Goal: Feedback & Contribution: Leave review/rating

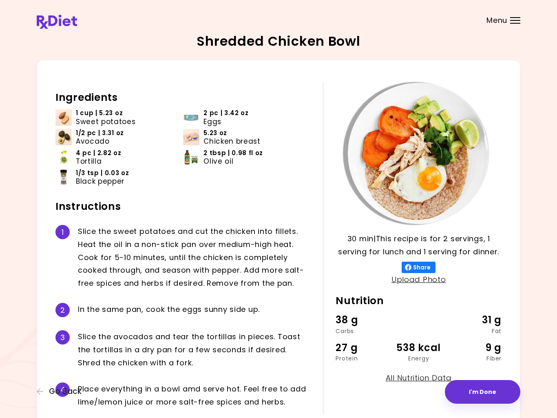
scroll to position [49, 0]
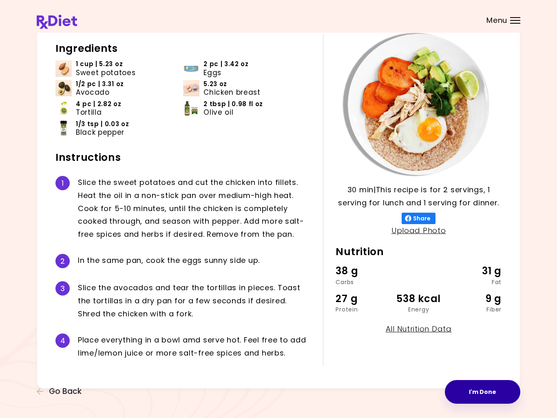
click at [477, 394] on button "I'm Done" at bounding box center [482, 392] width 75 height 24
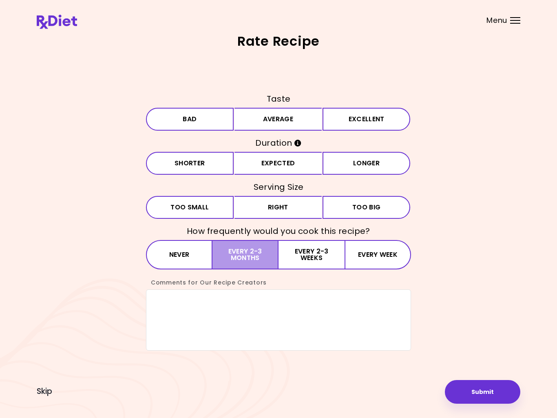
click at [219, 255] on button "Every 2-3 months" at bounding box center [246, 254] width 66 height 29
click at [257, 208] on button "Right" at bounding box center [279, 207] width 88 height 23
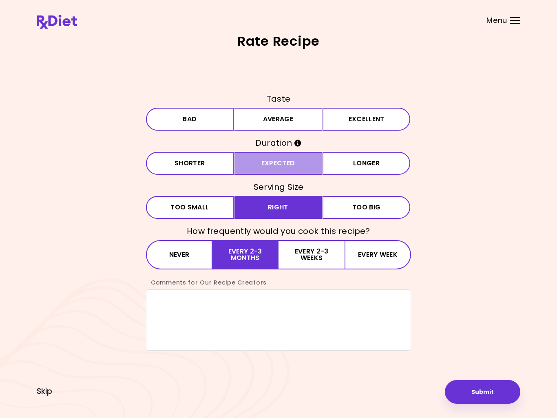
click at [248, 171] on button "Expected" at bounding box center [279, 163] width 88 height 23
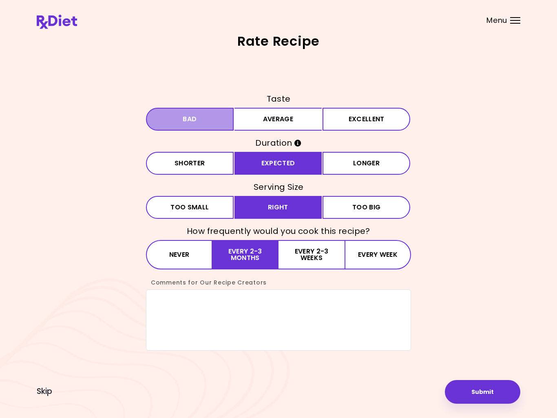
click at [185, 126] on button "Bad" at bounding box center [190, 119] width 88 height 23
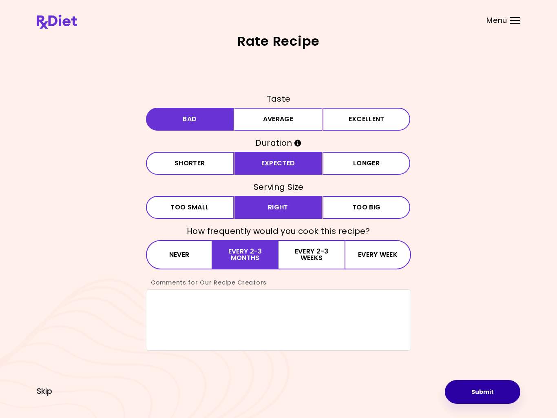
click at [470, 391] on button "Submit" at bounding box center [482, 392] width 75 height 24
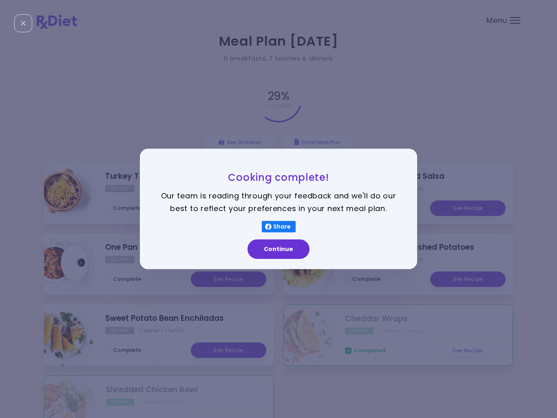
click at [268, 255] on button "Continue" at bounding box center [279, 249] width 62 height 20
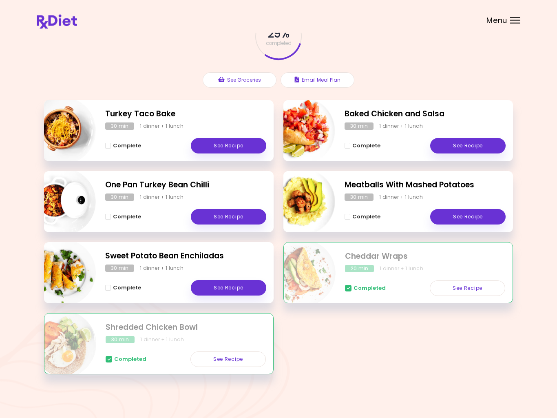
scroll to position [63, 0]
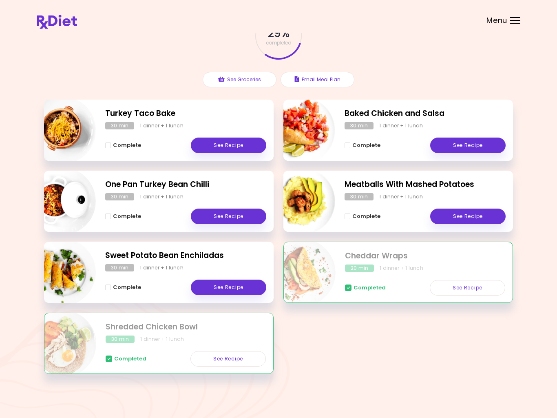
click at [216, 148] on link "See Recipe" at bounding box center [228, 145] width 75 height 16
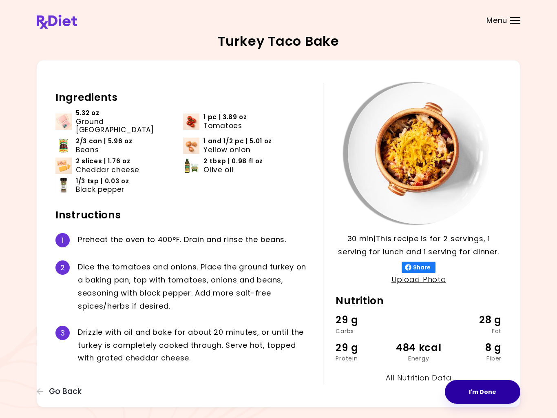
click at [471, 397] on button "I'm Done" at bounding box center [482, 392] width 75 height 24
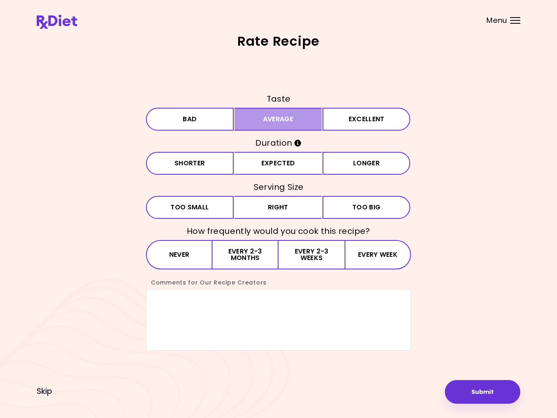
click at [246, 121] on button "Average" at bounding box center [279, 119] width 88 height 23
click at [261, 164] on button "Expected" at bounding box center [279, 163] width 88 height 23
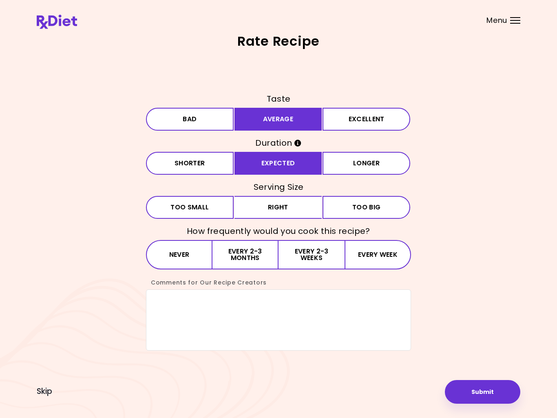
click at [254, 211] on button "Right" at bounding box center [279, 207] width 88 height 23
click at [241, 262] on button "Every 2-3 months" at bounding box center [246, 254] width 66 height 29
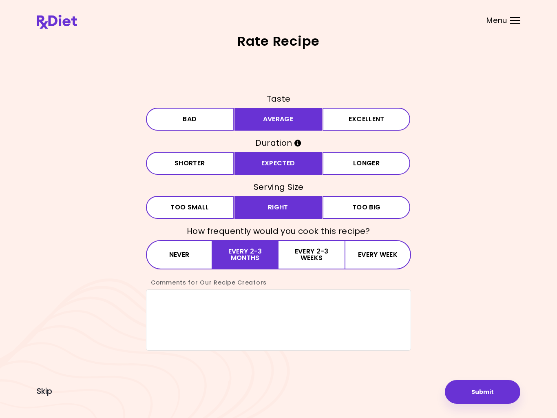
click at [474, 394] on button "Submit" at bounding box center [482, 392] width 75 height 24
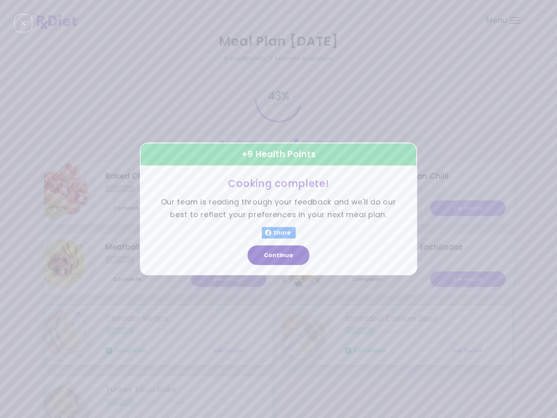
click at [272, 260] on button "Continue" at bounding box center [279, 256] width 62 height 20
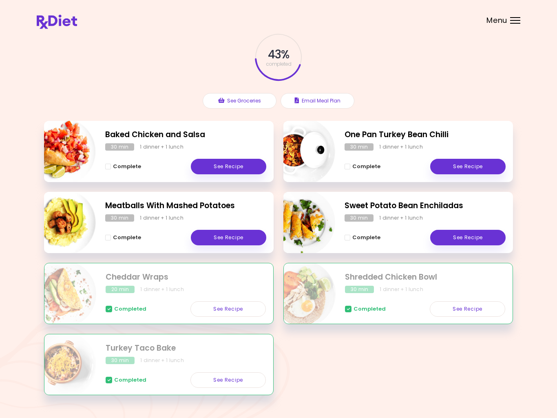
scroll to position [63, 0]
